Goal: Book appointment/travel/reservation

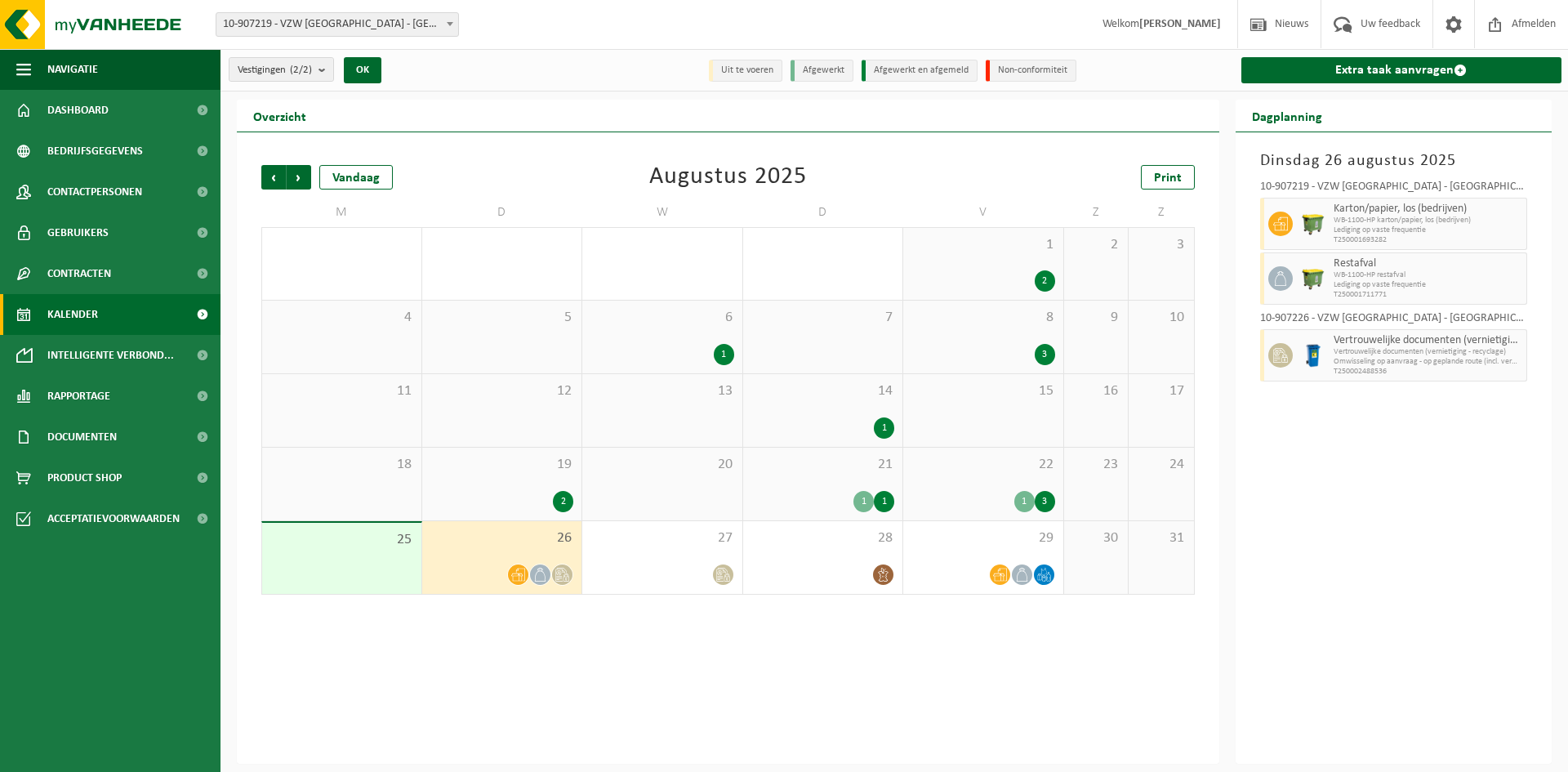
click at [572, 573] on div at bounding box center [562, 575] width 22 height 22
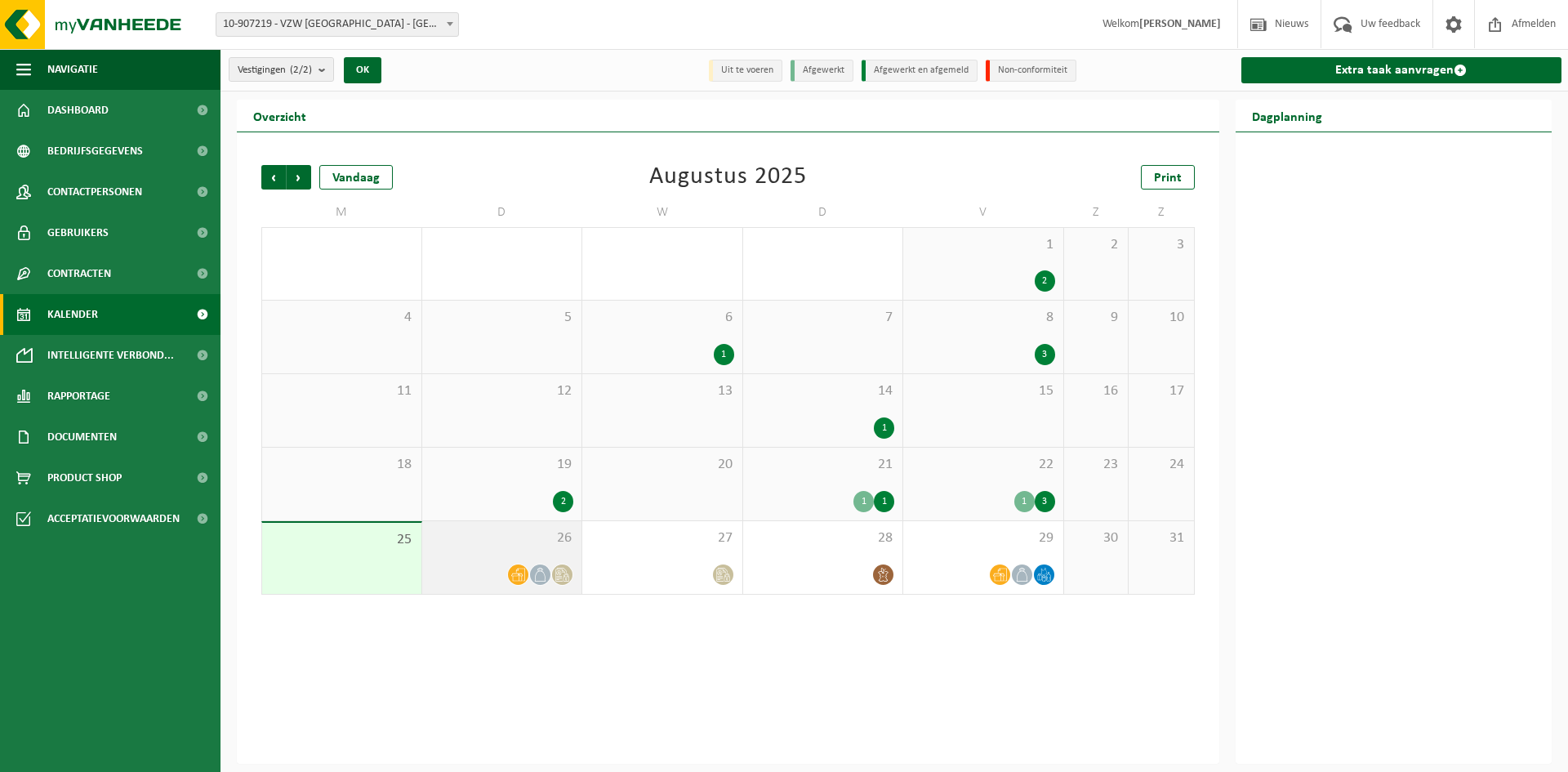
click at [518, 579] on icon at bounding box center [518, 574] width 14 height 14
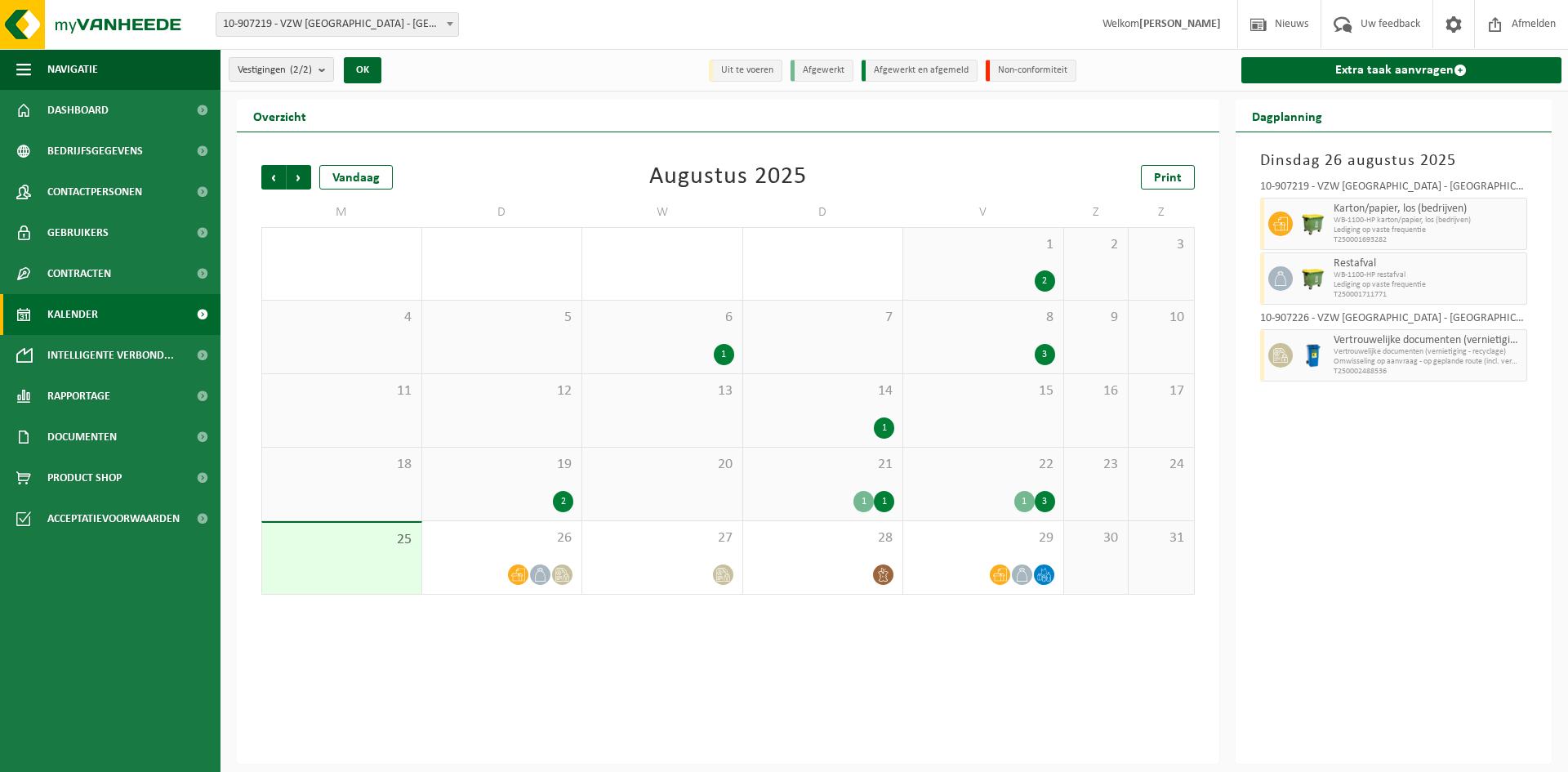
click at [1412, 350] on span "Vertrouwelijke documenten (vernietiging - recyclage)" at bounding box center [1428, 351] width 190 height 10
click at [1315, 356] on img at bounding box center [1313, 355] width 25 height 25
click at [717, 571] on icon at bounding box center [723, 574] width 14 height 14
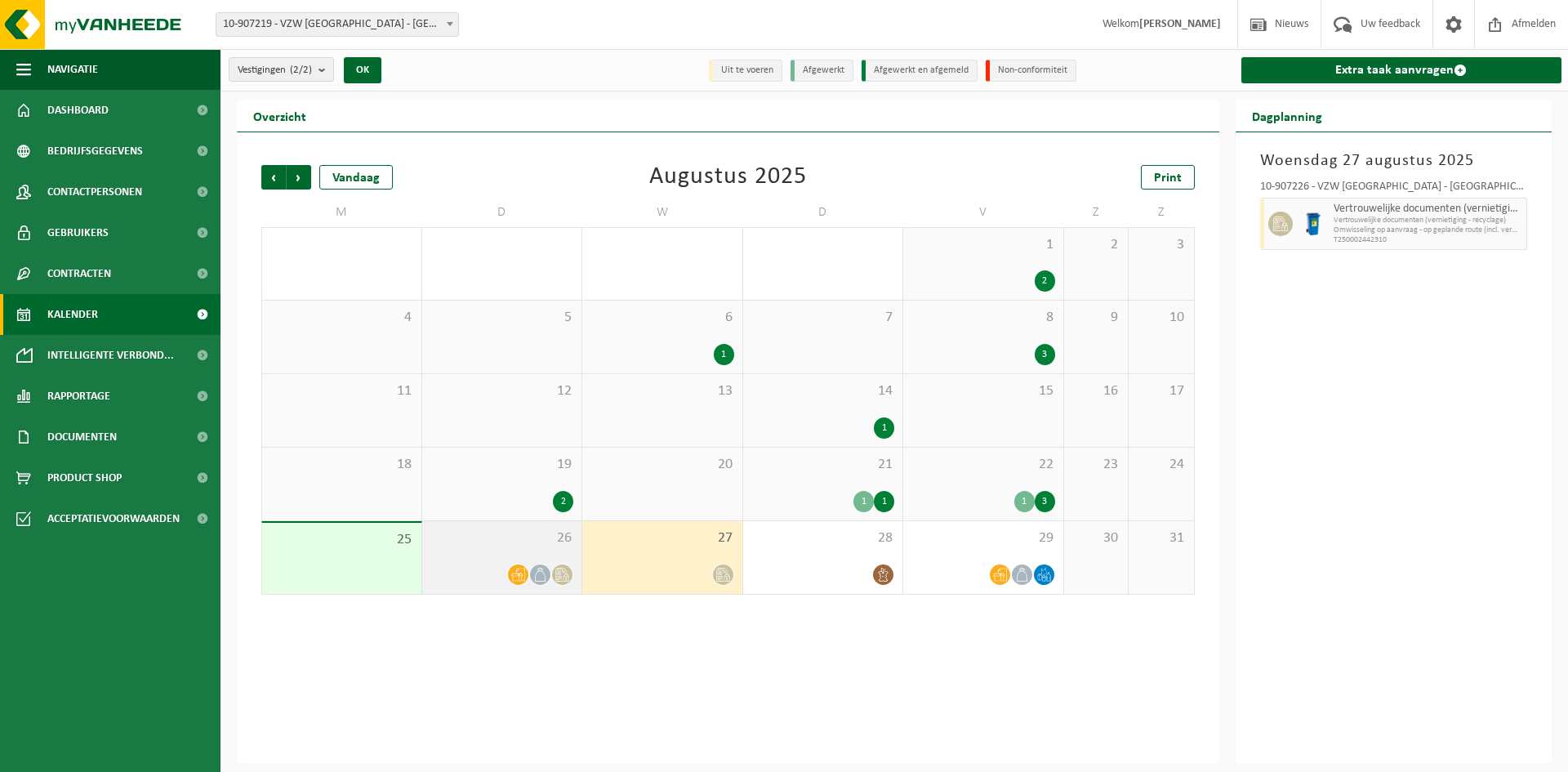
click at [487, 569] on div at bounding box center [502, 575] width 143 height 22
